Goal: Task Accomplishment & Management: Complete application form

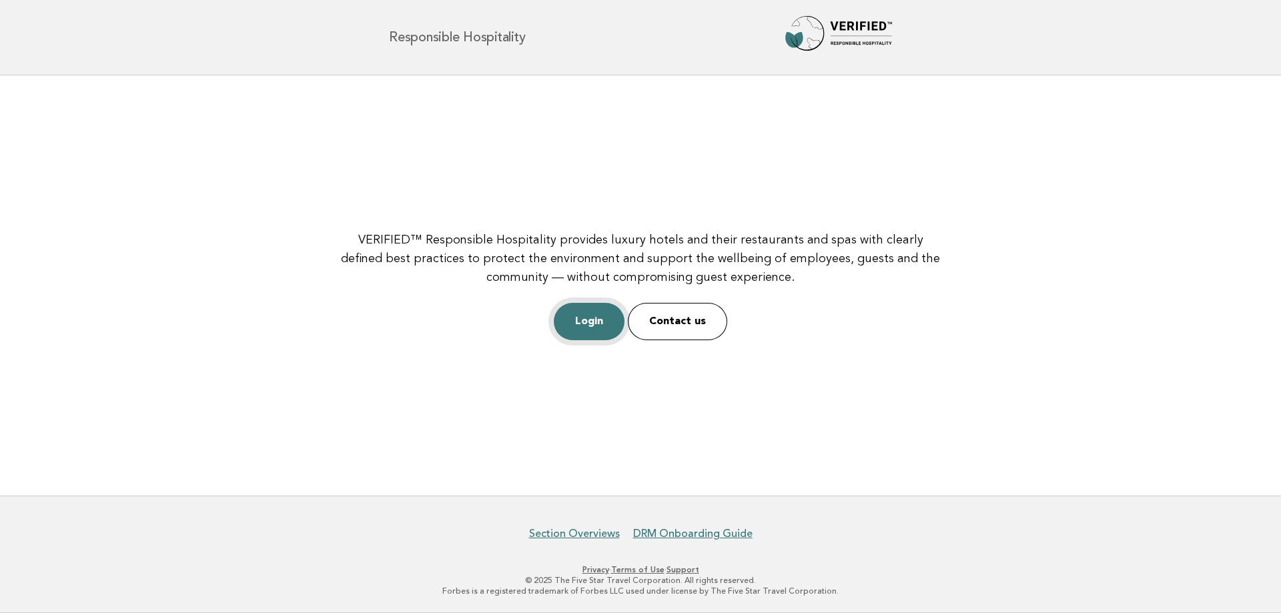
click at [598, 328] on link "Login" at bounding box center [589, 321] width 71 height 37
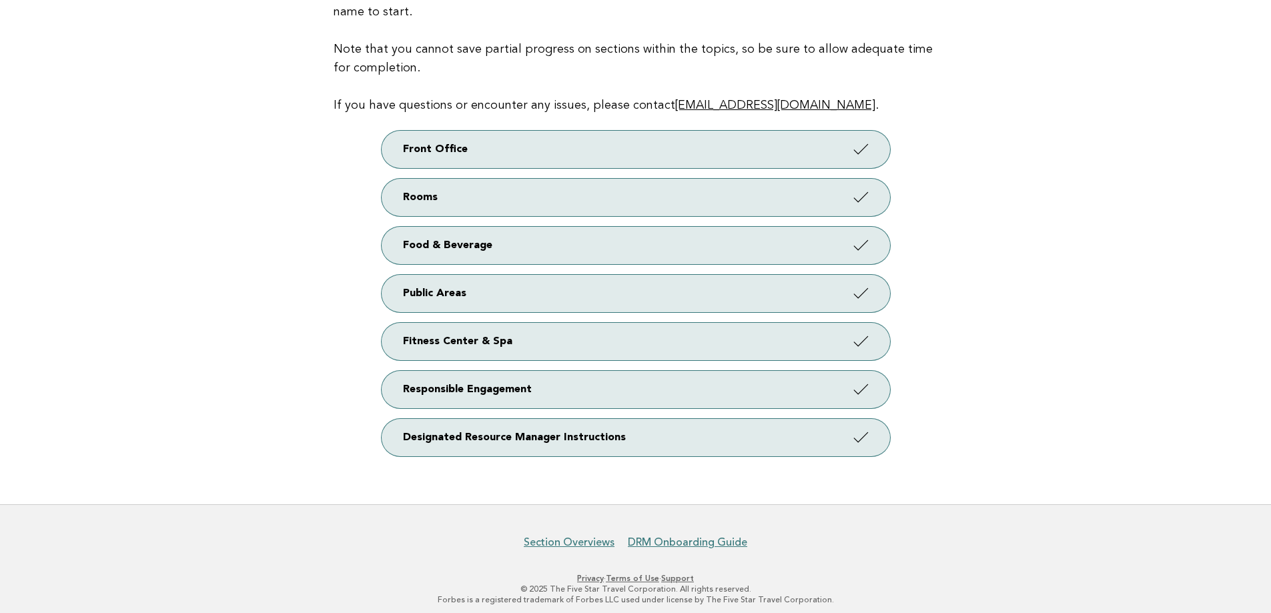
scroll to position [187, 0]
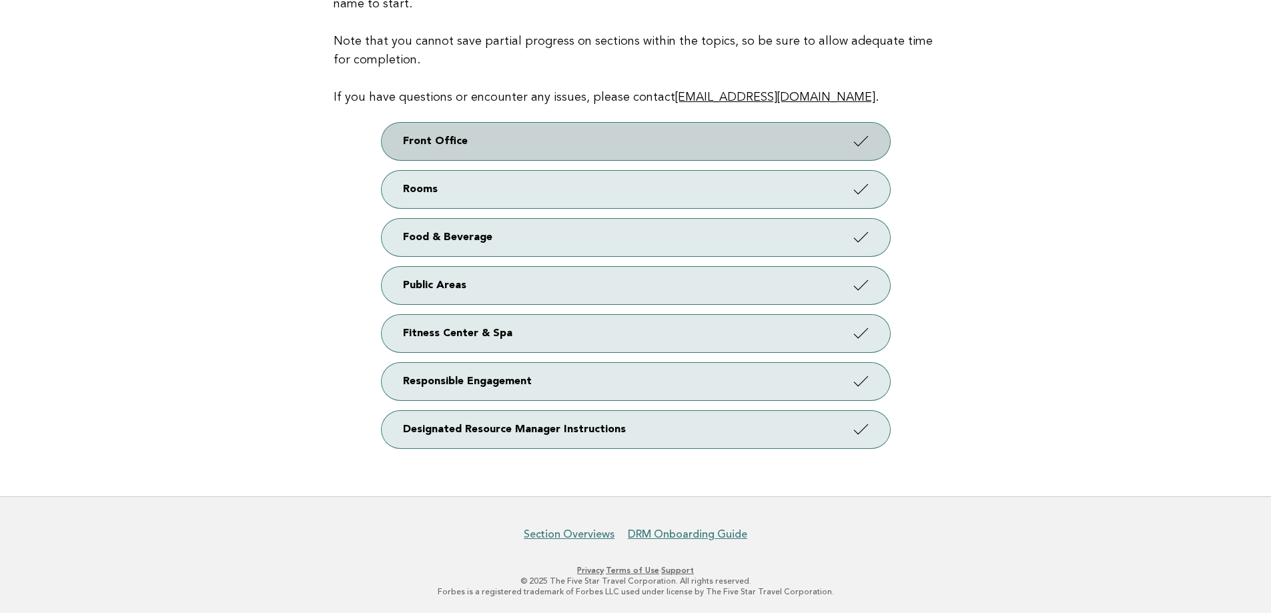
click at [872, 138] on link "Front Office" at bounding box center [635, 141] width 508 height 37
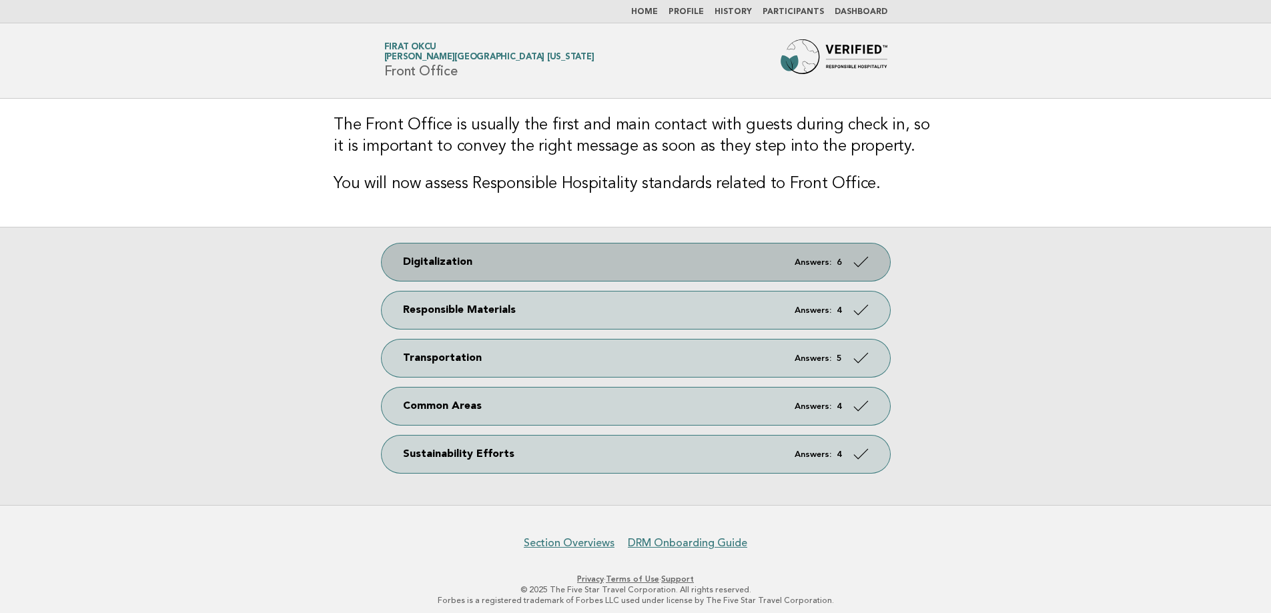
click at [453, 251] on link "Digitalization Answers: 6" at bounding box center [635, 261] width 508 height 37
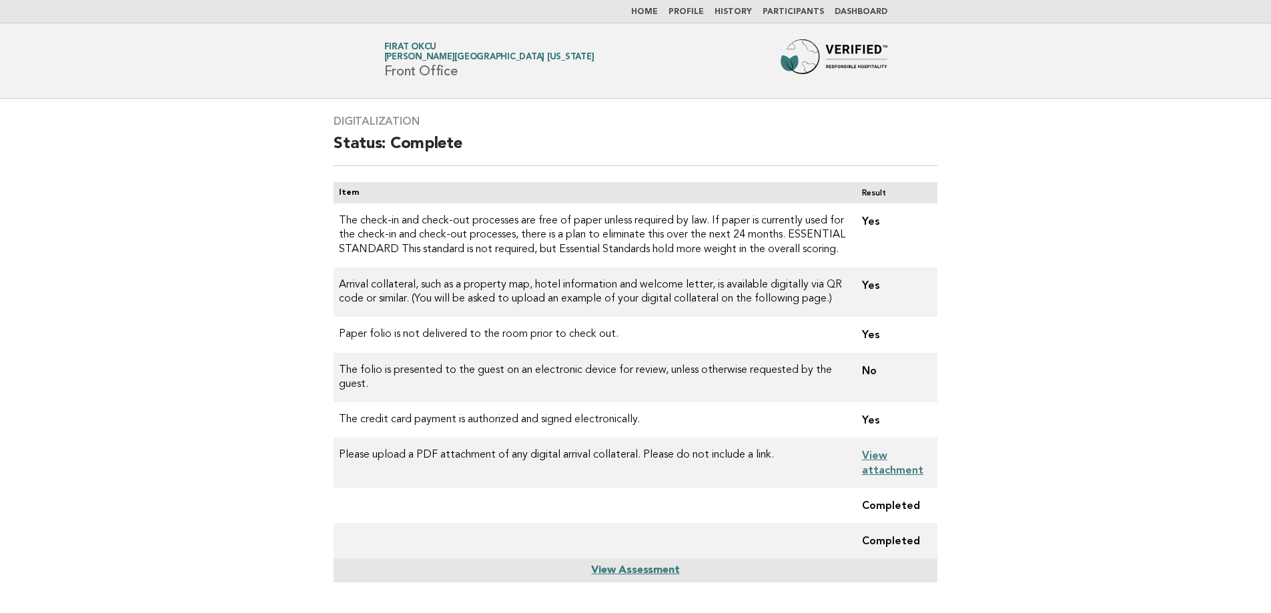
click at [642, 11] on ul "Home Profile History Participants Dashboard" at bounding box center [635, 12] width 540 height 11
click at [651, 11] on link "Home" at bounding box center [644, 12] width 27 height 8
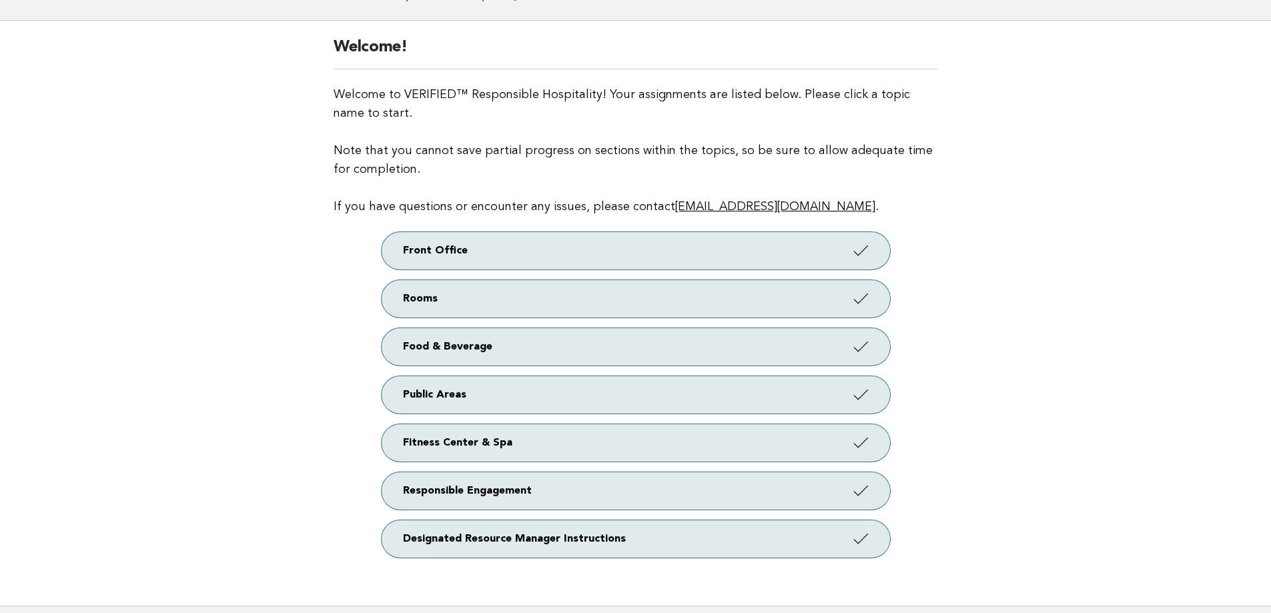
scroll to position [187, 0]
